Goal: Connect with others: Connect with others

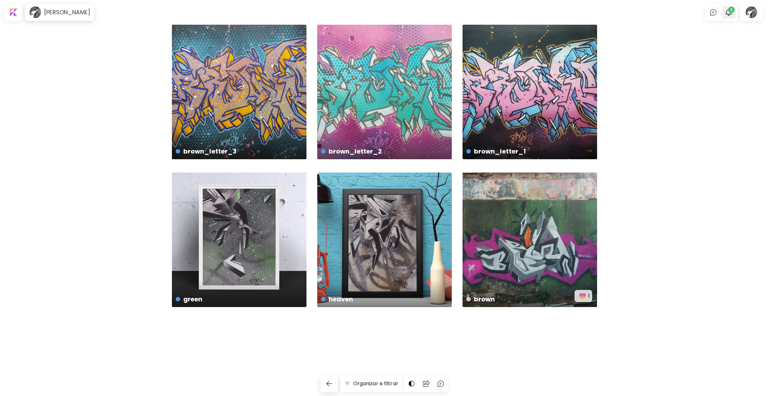
click at [730, 9] on span "2" at bounding box center [731, 10] width 6 height 6
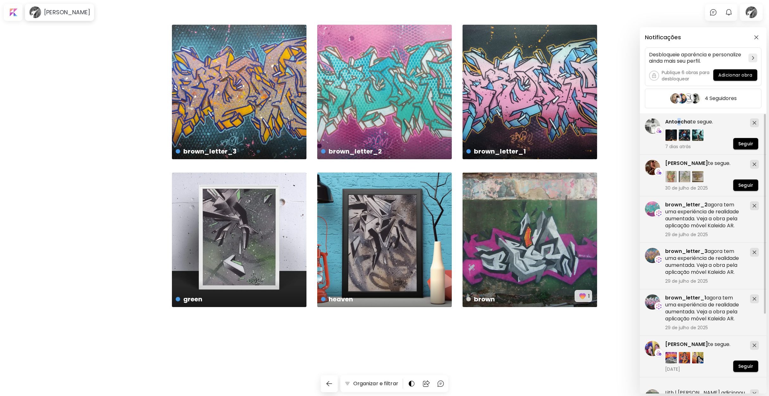
click at [678, 121] on span "Antoecha" at bounding box center [677, 121] width 25 height 7
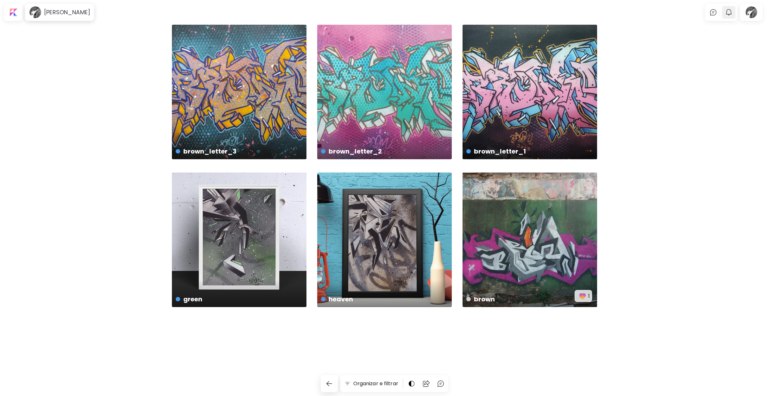
click at [728, 12] on img "button" at bounding box center [729, 13] width 8 height 8
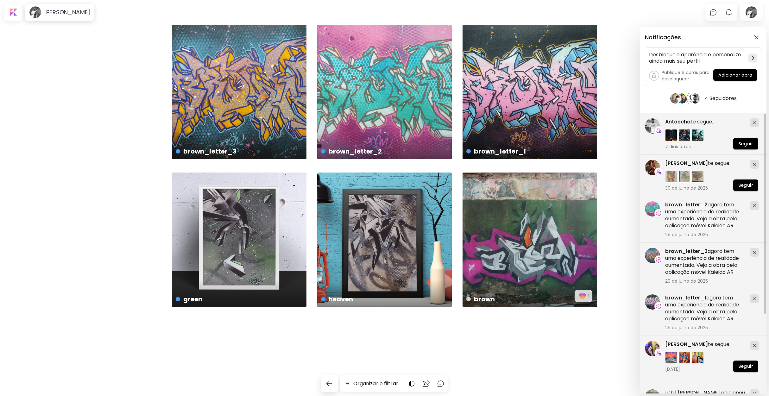
click at [674, 164] on span "[PERSON_NAME]" at bounding box center [686, 162] width 43 height 7
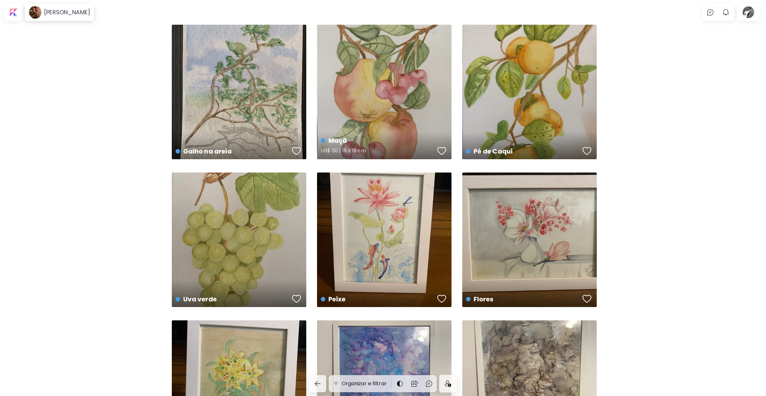
click at [368, 96] on div "Maçã US$ 50 | 15 x 18 cm" at bounding box center [384, 92] width 134 height 134
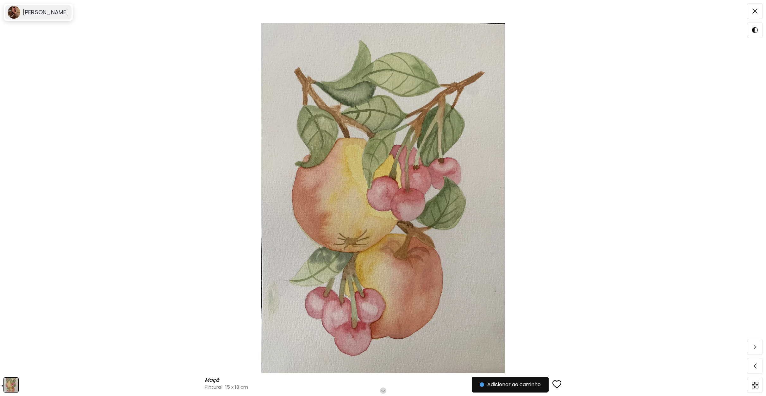
click at [37, 11] on h6 "[PERSON_NAME]" at bounding box center [46, 13] width 46 height 8
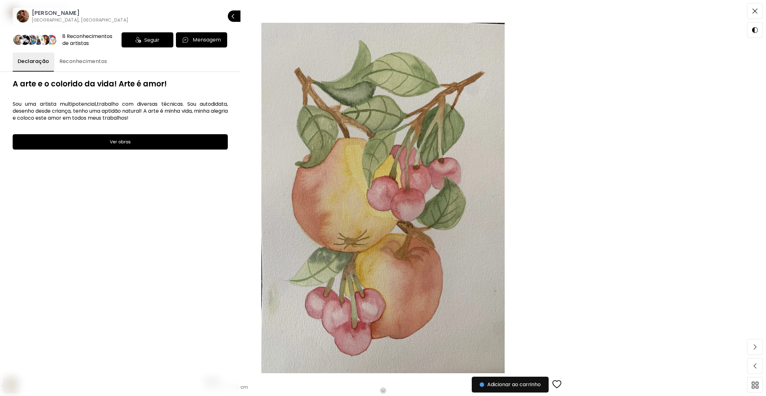
click at [154, 37] on span "Seguir" at bounding box center [151, 40] width 15 height 8
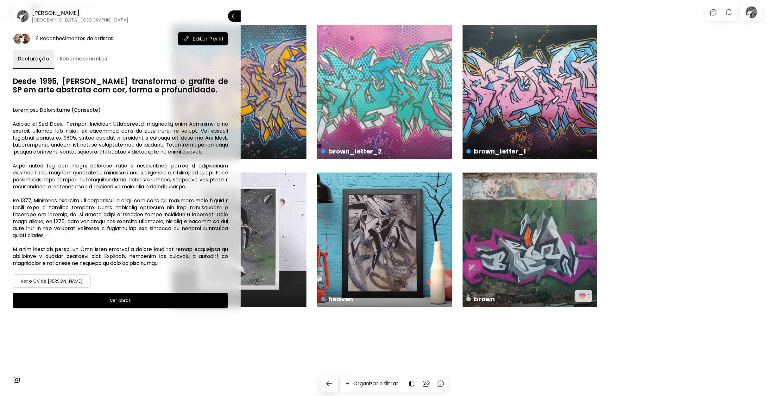
click at [242, 17] on p "Fechar" at bounding box center [242, 16] width 0 height 4
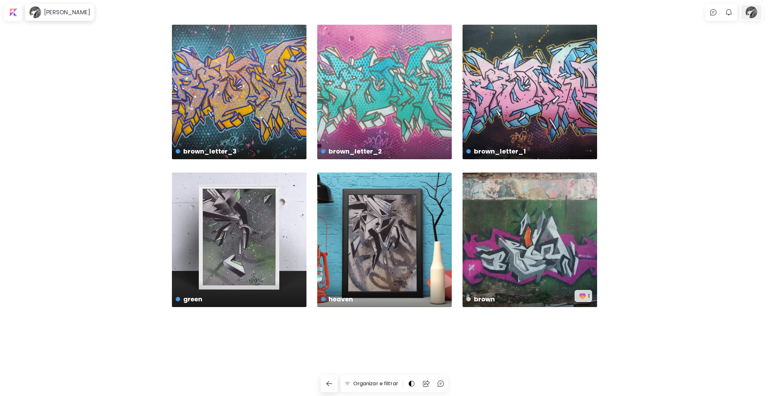
click at [751, 12] on div at bounding box center [751, 12] width 20 height 15
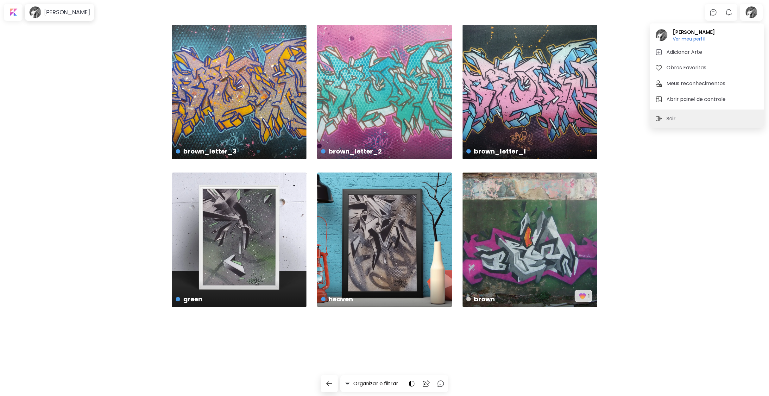
click at [728, 10] on div at bounding box center [384, 198] width 769 height 396
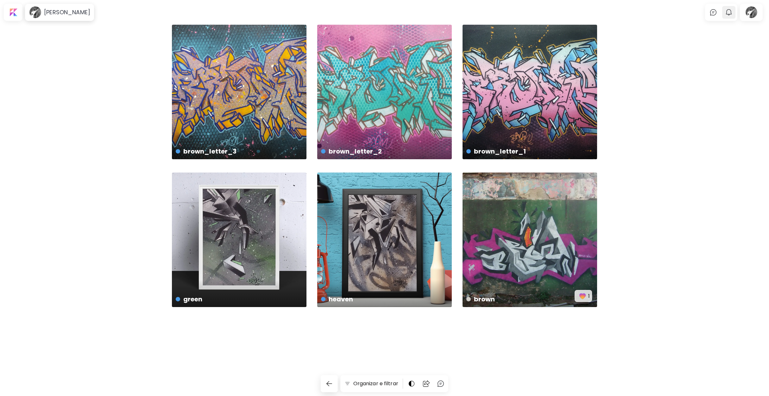
click at [728, 11] on img "button" at bounding box center [729, 13] width 8 height 8
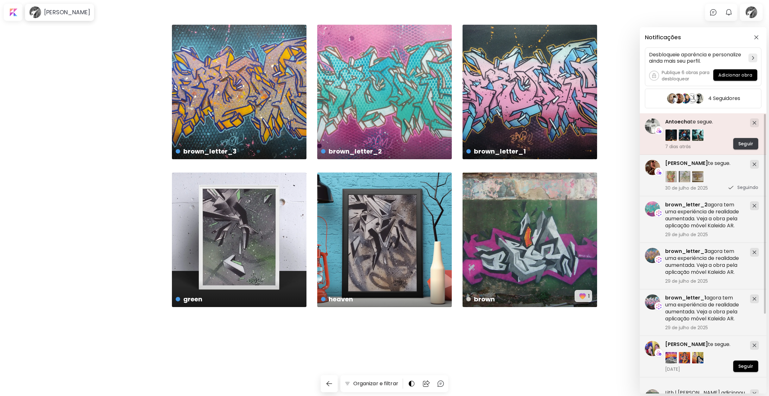
click at [743, 143] on span "Seguir" at bounding box center [745, 143] width 15 height 7
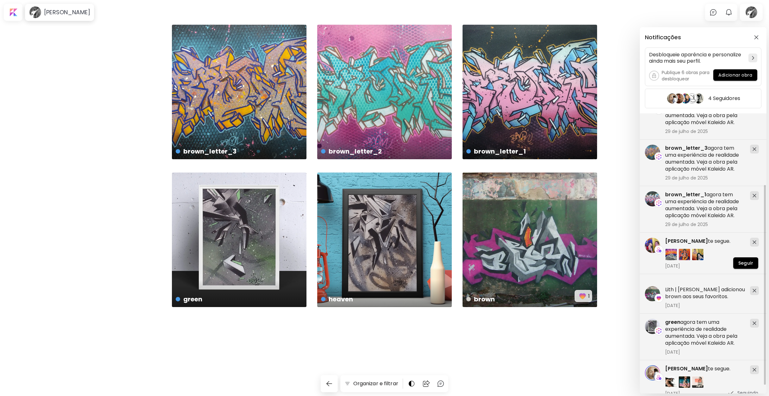
scroll to position [111, 0]
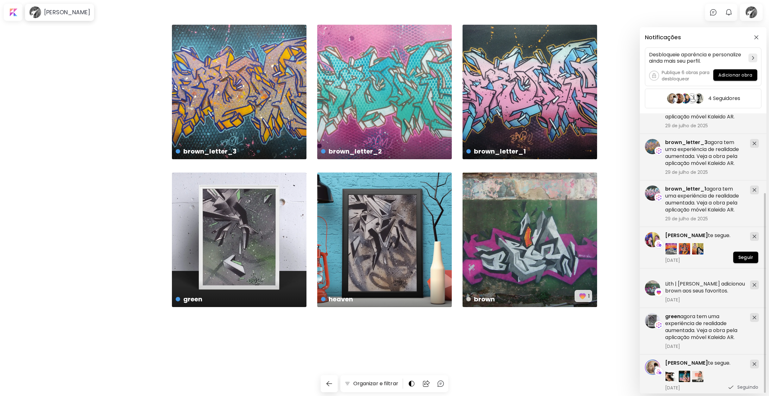
drag, startPoint x: 764, startPoint y: 137, endPoint x: 769, endPoint y: 234, distance: 96.6
click at [768, 234] on html "[PERSON_NAME] 0 0 Organizar e filtrar brown_letter_3 US$ 150 | 33 x 19.5 cm bro…" at bounding box center [384, 198] width 769 height 396
click at [738, 260] on span "Seguir" at bounding box center [745, 257] width 15 height 7
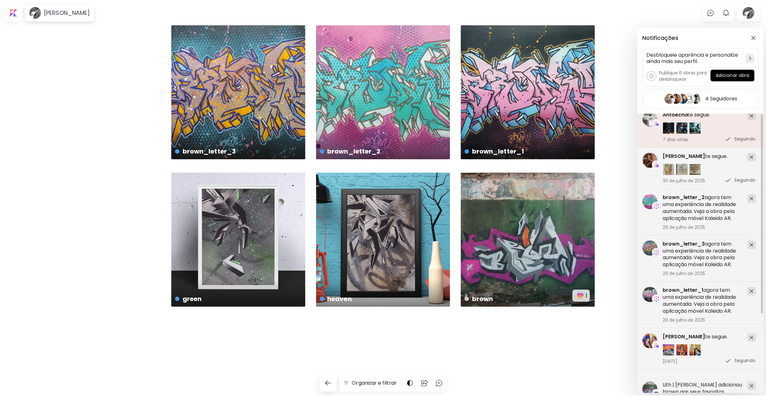
scroll to position [0, 0]
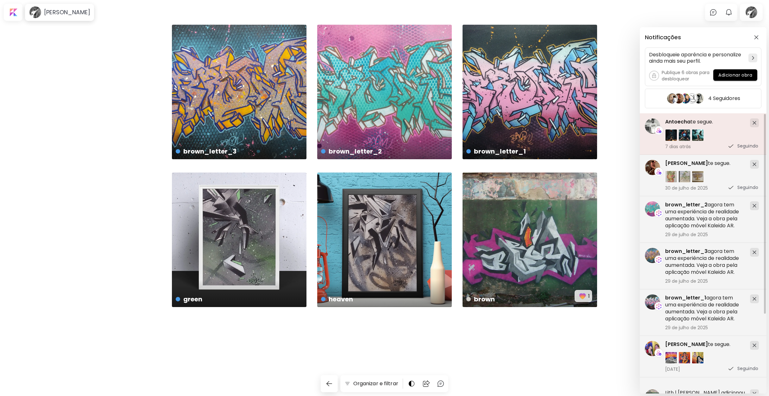
drag, startPoint x: 763, startPoint y: 212, endPoint x: 767, endPoint y: 46, distance: 165.8
click at [768, 47] on html "[PERSON_NAME] 0 0 Organizar e filtrar brown_letter_3 US$ 150 | 33 x 19.5 cm bro…" at bounding box center [384, 198] width 769 height 396
click at [715, 97] on h5 "4 Seguidores" at bounding box center [724, 98] width 32 height 6
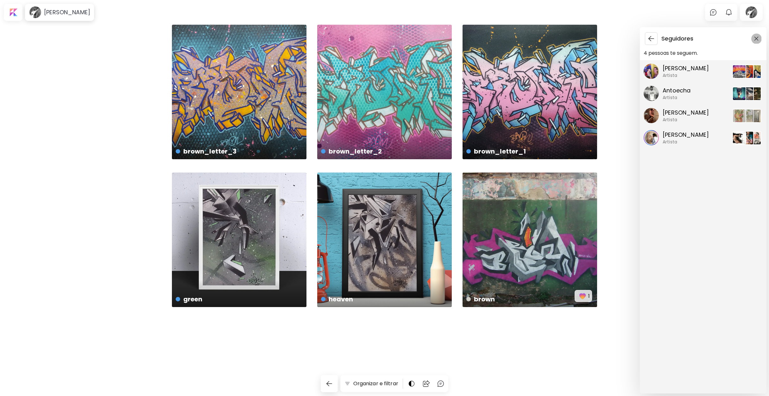
click at [756, 39] on img "button" at bounding box center [756, 38] width 4 height 4
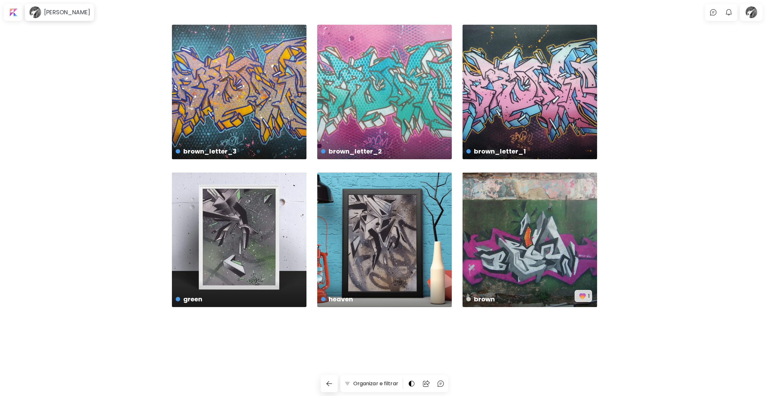
click at [651, 185] on div "brown_letter_3 US$ 150 | 33 x 19.5 cm brown_letter_2 US$ 150 | 33 x 19.5 cm bro…" at bounding box center [384, 171] width 769 height 292
click at [275, 118] on div "brown_letter_3 US$ 150 | 33 x 19.5 cm" at bounding box center [239, 92] width 134 height 134
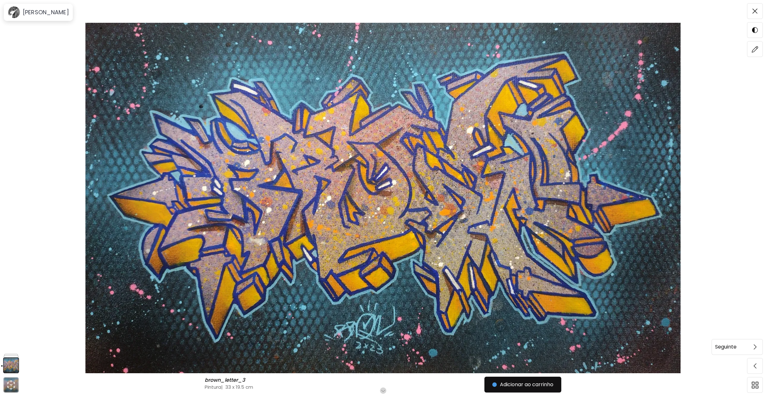
click at [756, 346] on img at bounding box center [755, 346] width 3 height 5
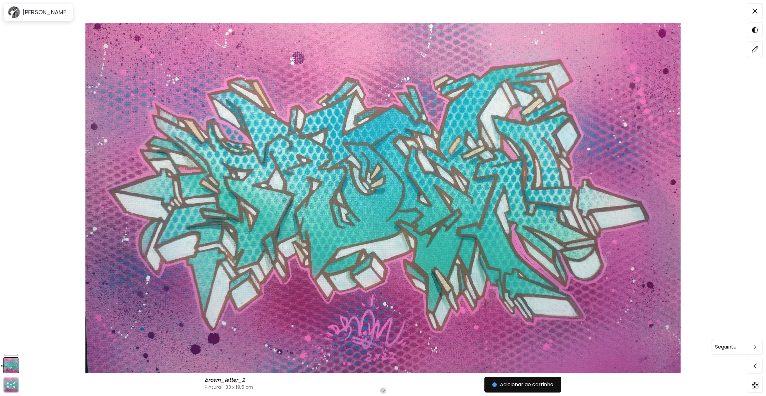
click at [753, 345] on span at bounding box center [754, 346] width 13 height 13
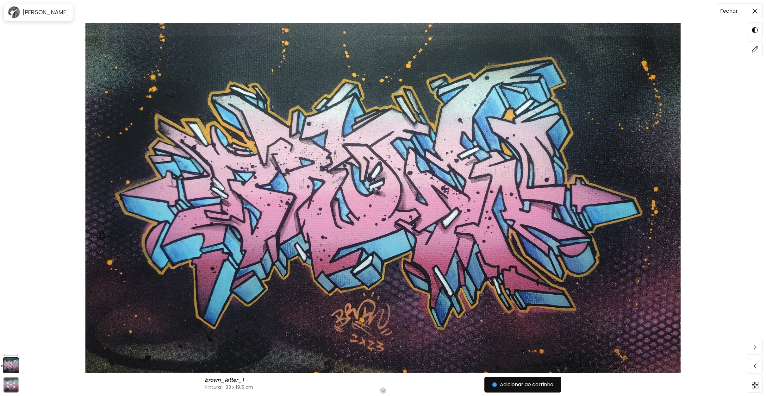
click at [755, 12] on img at bounding box center [754, 11] width 5 height 5
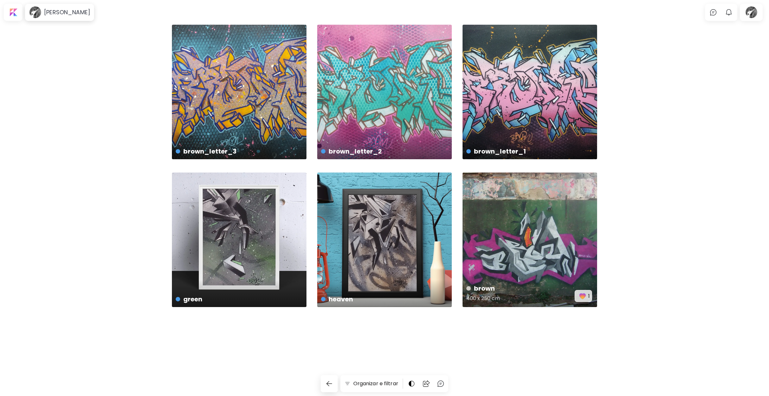
click at [570, 251] on div "brown 400 x 250 cm 1" at bounding box center [529, 239] width 134 height 134
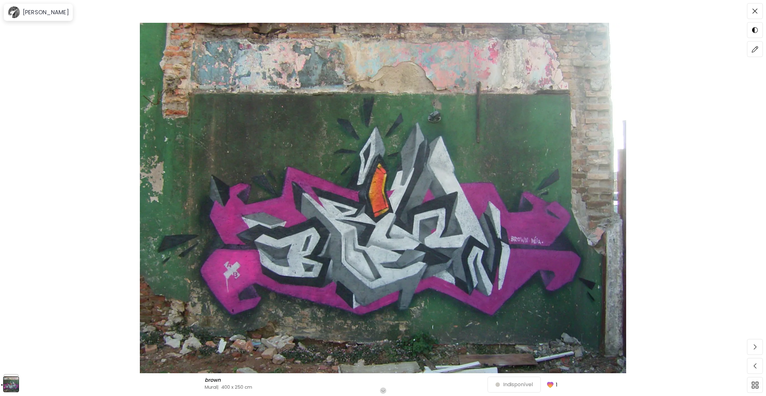
click at [552, 383] on img "button" at bounding box center [550, 384] width 9 height 9
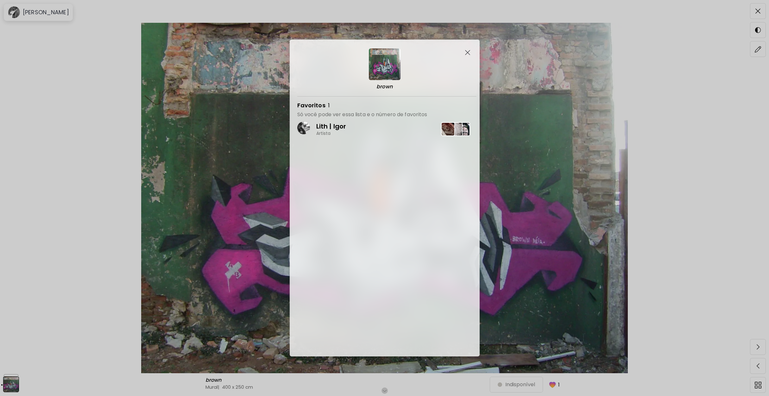
drag, startPoint x: 337, startPoint y: 126, endPoint x: 349, endPoint y: 147, distance: 24.2
click at [337, 126] on p "Lith | Igor" at bounding box center [331, 126] width 30 height 8
